Goal: Information Seeking & Learning: Learn about a topic

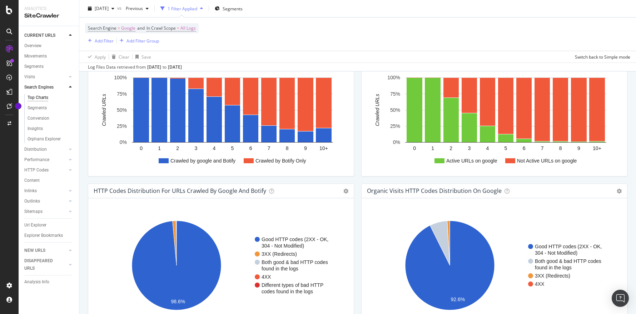
scroll to position [557, 0]
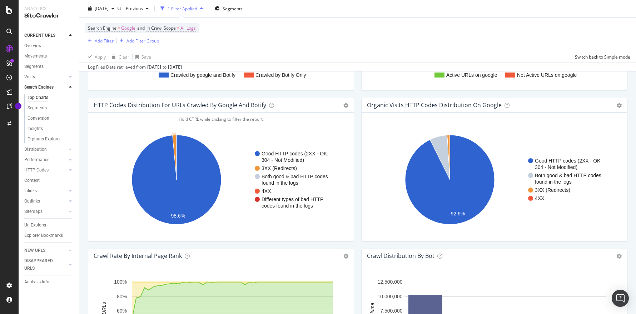
click at [174, 146] on icon "A chart." at bounding box center [174, 157] width 4 height 45
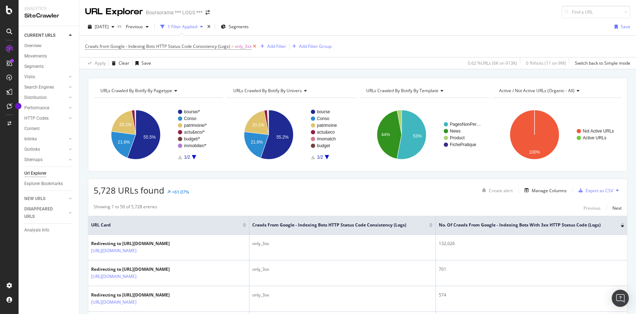
click at [253, 46] on icon at bounding box center [254, 46] width 6 height 7
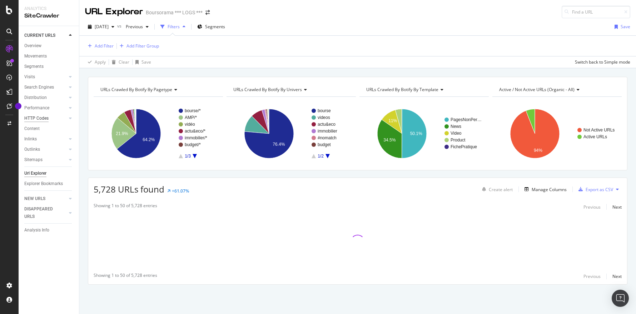
click at [37, 119] on div "HTTP Codes" at bounding box center [36, 118] width 24 height 7
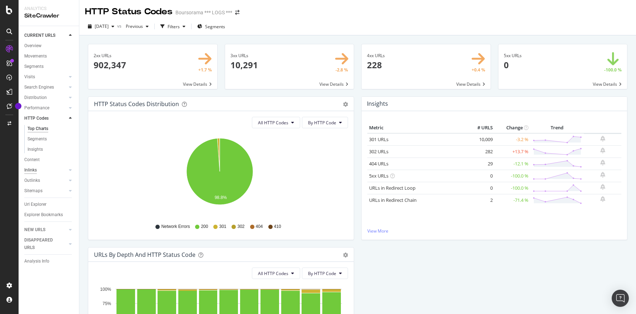
click at [33, 172] on div "Inlinks" at bounding box center [30, 169] width 12 height 7
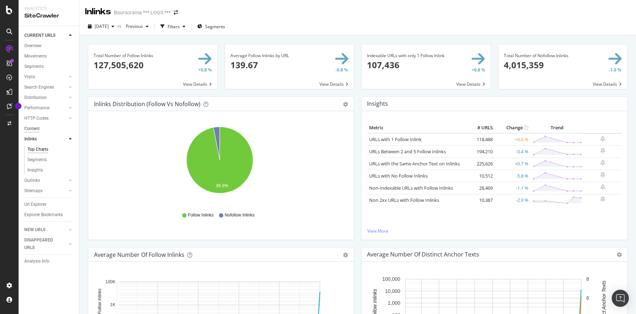
click at [32, 126] on div "Content" at bounding box center [31, 128] width 15 height 7
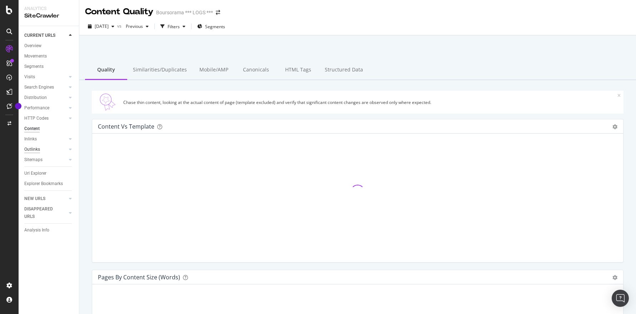
click at [32, 150] on div "Outlinks" at bounding box center [32, 149] width 16 height 7
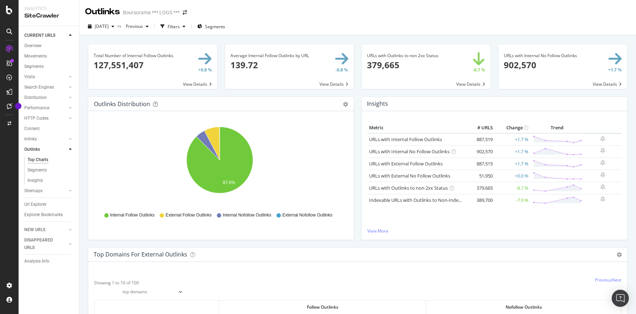
click at [412, 59] on span at bounding box center [425, 66] width 129 height 45
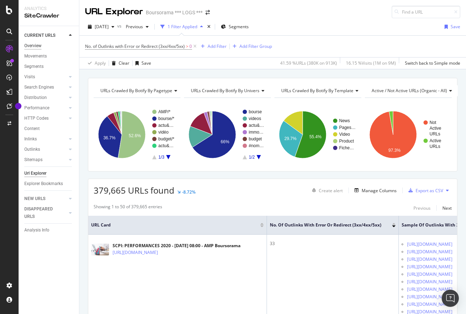
click at [32, 46] on div "Overview" at bounding box center [32, 45] width 17 height 7
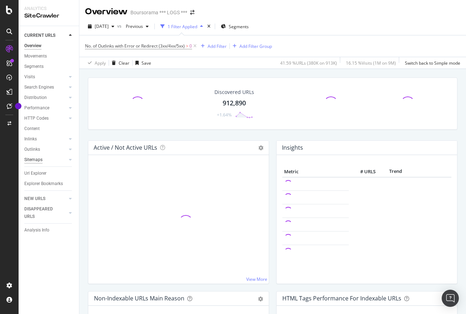
click at [31, 159] on div "Sitemaps" at bounding box center [33, 159] width 18 height 7
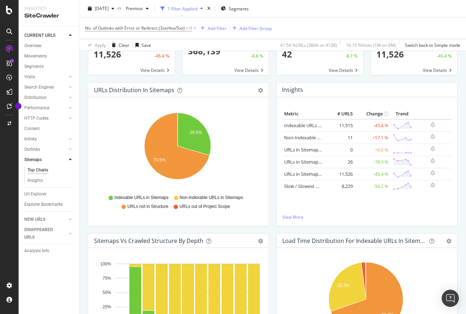
scroll to position [43, 0]
